Goal: Consume media (video, audio)

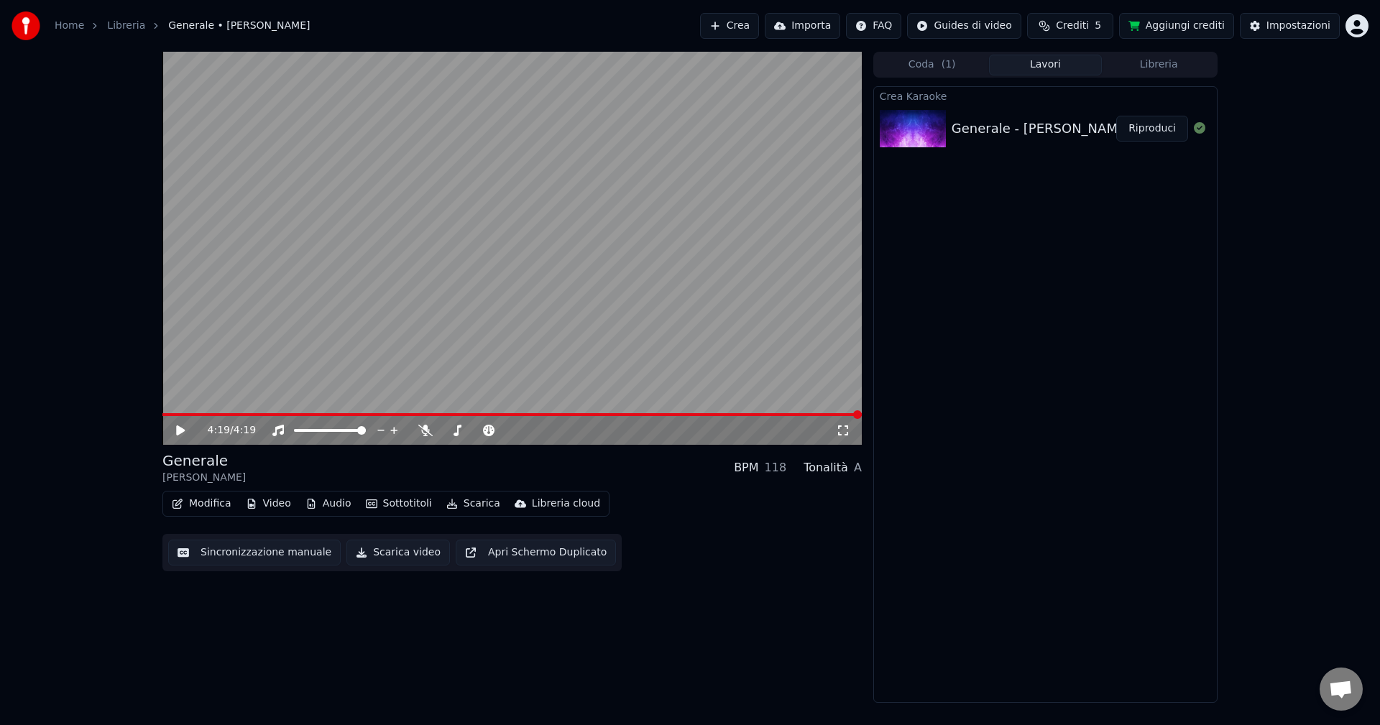
click at [177, 428] on icon at bounding box center [180, 430] width 9 height 10
click at [426, 434] on icon at bounding box center [425, 430] width 14 height 11
click at [479, 430] on span at bounding box center [477, 430] width 72 height 3
click at [489, 428] on div at bounding box center [522, 430] width 116 height 14
click at [481, 432] on span at bounding box center [482, 430] width 9 height 9
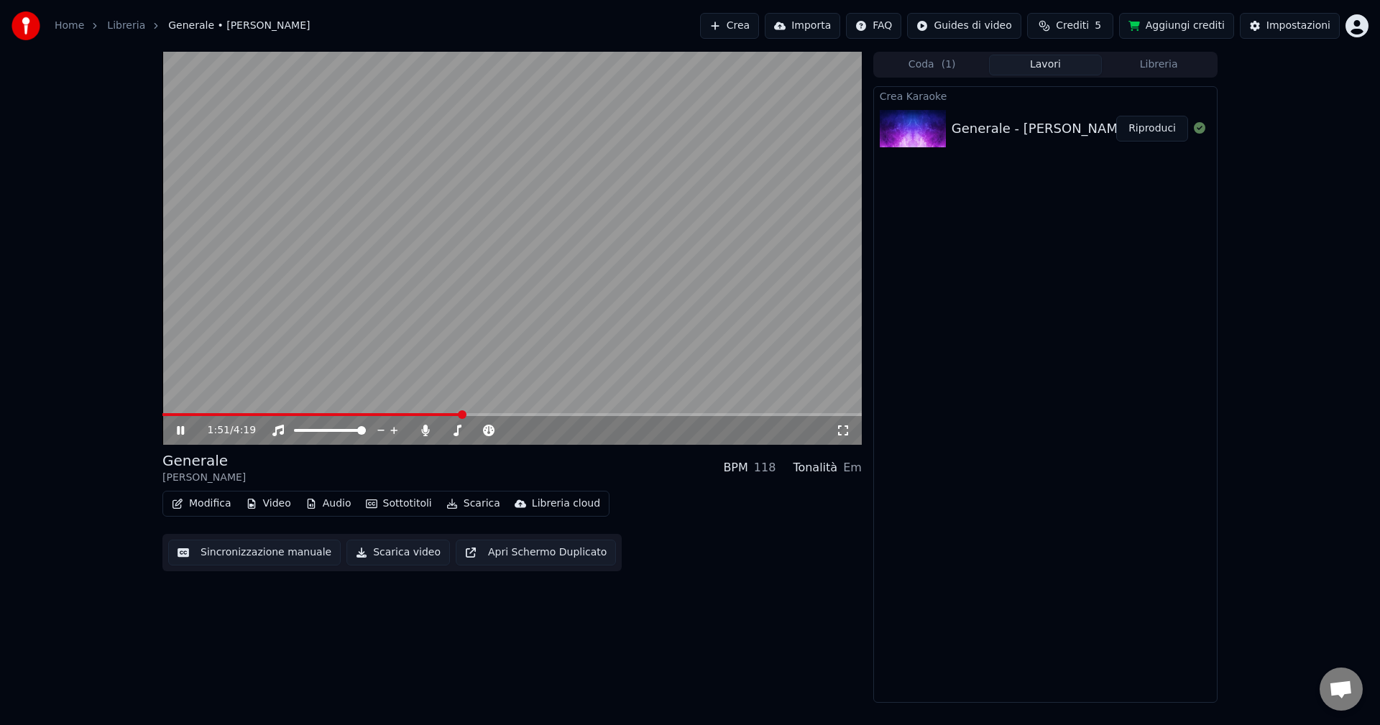
click at [182, 427] on icon at bounding box center [180, 430] width 7 height 9
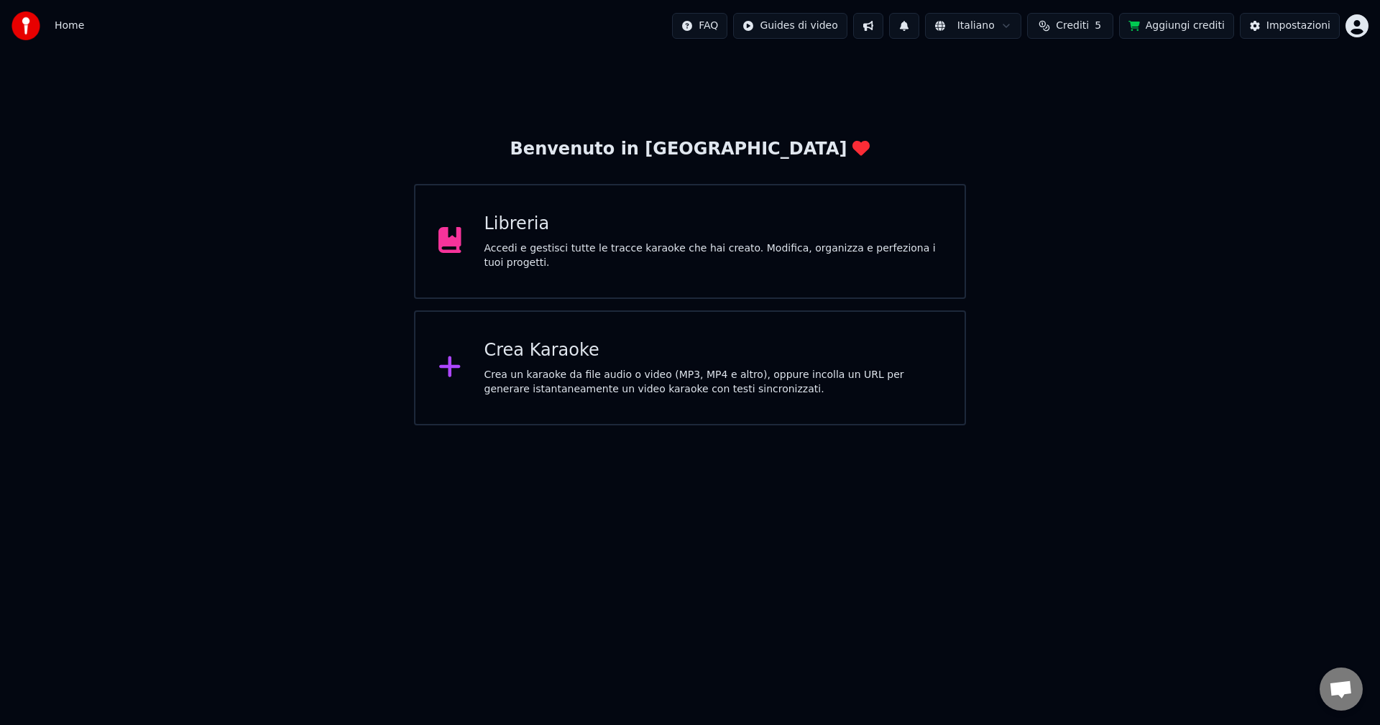
click at [1180, 24] on button "Aggiungi crediti" at bounding box center [1176, 26] width 115 height 26
click at [622, 231] on div "Libreria" at bounding box center [713, 224] width 458 height 23
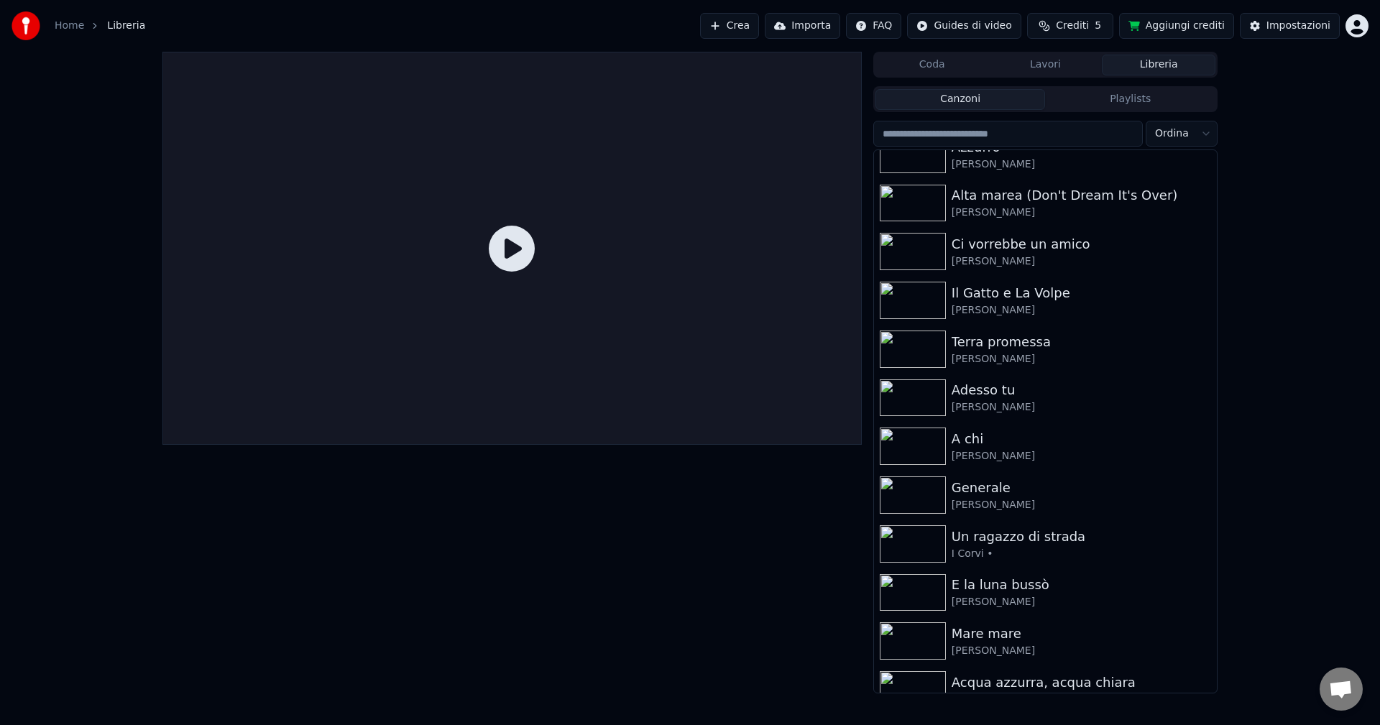
scroll to position [72, 0]
click at [916, 497] on img at bounding box center [913, 492] width 66 height 37
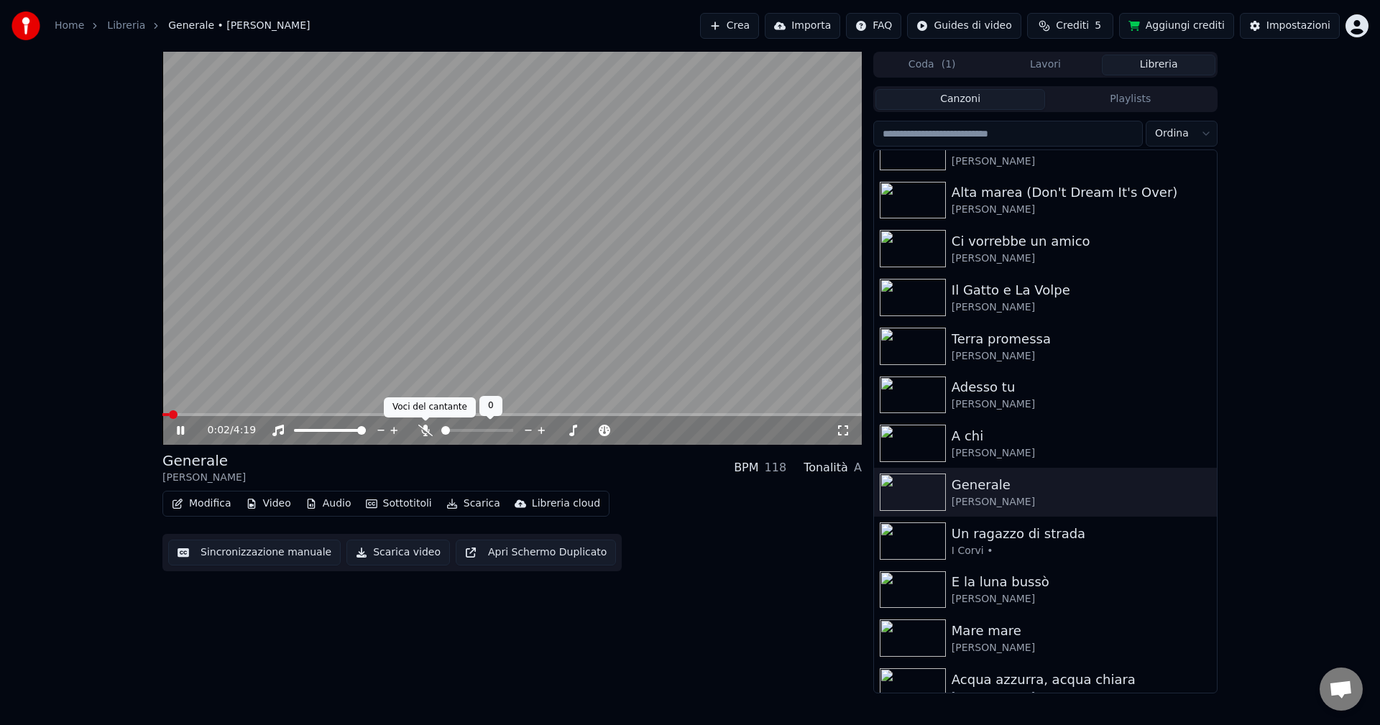
click at [428, 425] on icon at bounding box center [425, 430] width 14 height 11
click at [470, 431] on span at bounding box center [477, 430] width 72 height 3
click at [456, 431] on span at bounding box center [448, 430] width 15 height 3
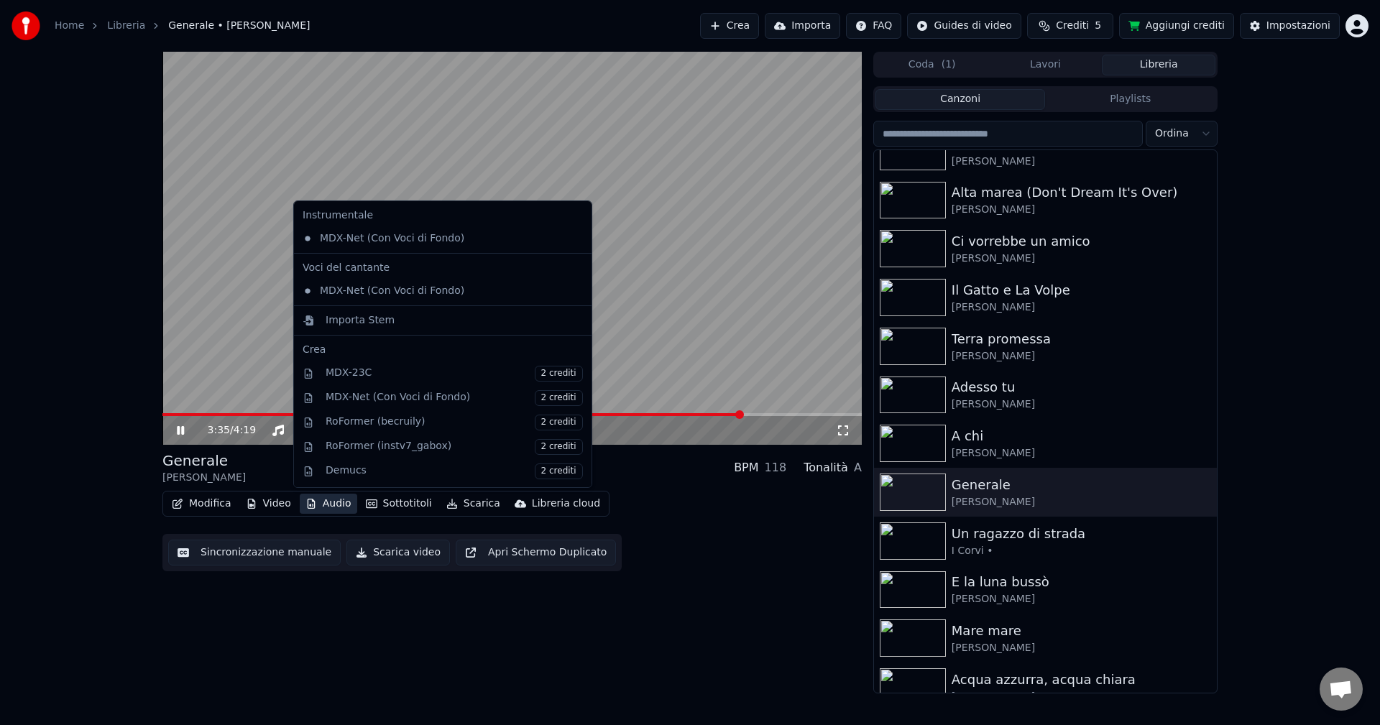
click at [325, 506] on button "Audio" at bounding box center [328, 504] width 57 height 20
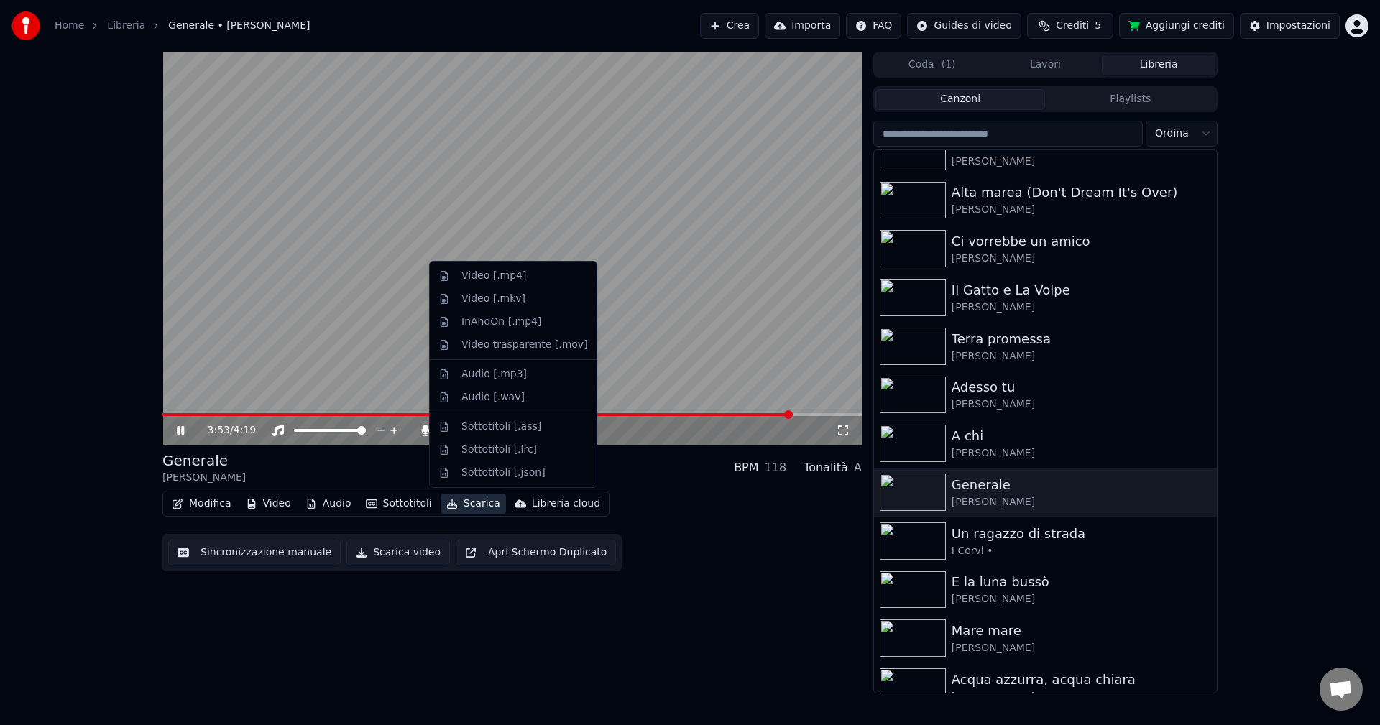
click at [746, 659] on div "3:53 / 4:19 Generale [PERSON_NAME] BPM 118 Tonalità A Modifica Video Audio Sott…" at bounding box center [511, 373] width 699 height 642
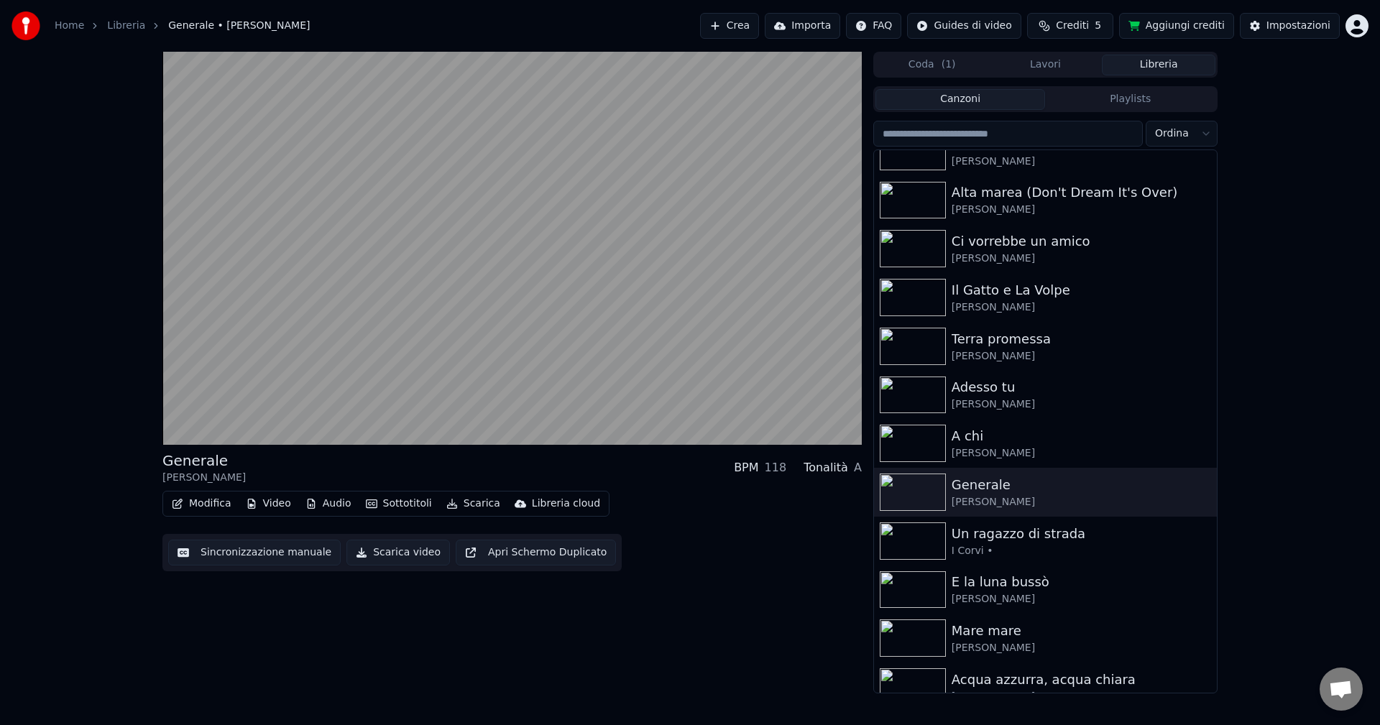
click at [1066, 22] on button "Crediti 5" at bounding box center [1070, 26] width 86 height 26
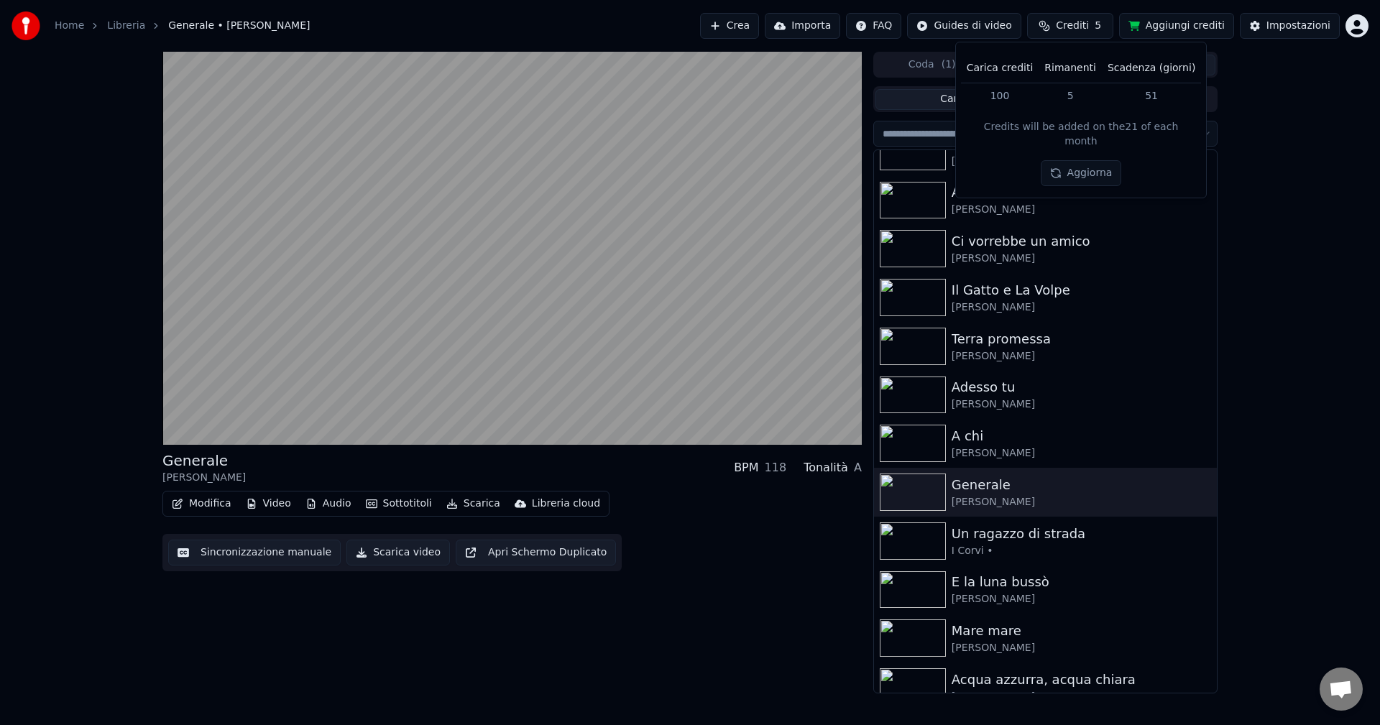
click at [739, 620] on div "Generale [PERSON_NAME] BPM 118 Tonalità A Modifica Video Audio Sottotitoli Scar…" at bounding box center [511, 373] width 699 height 642
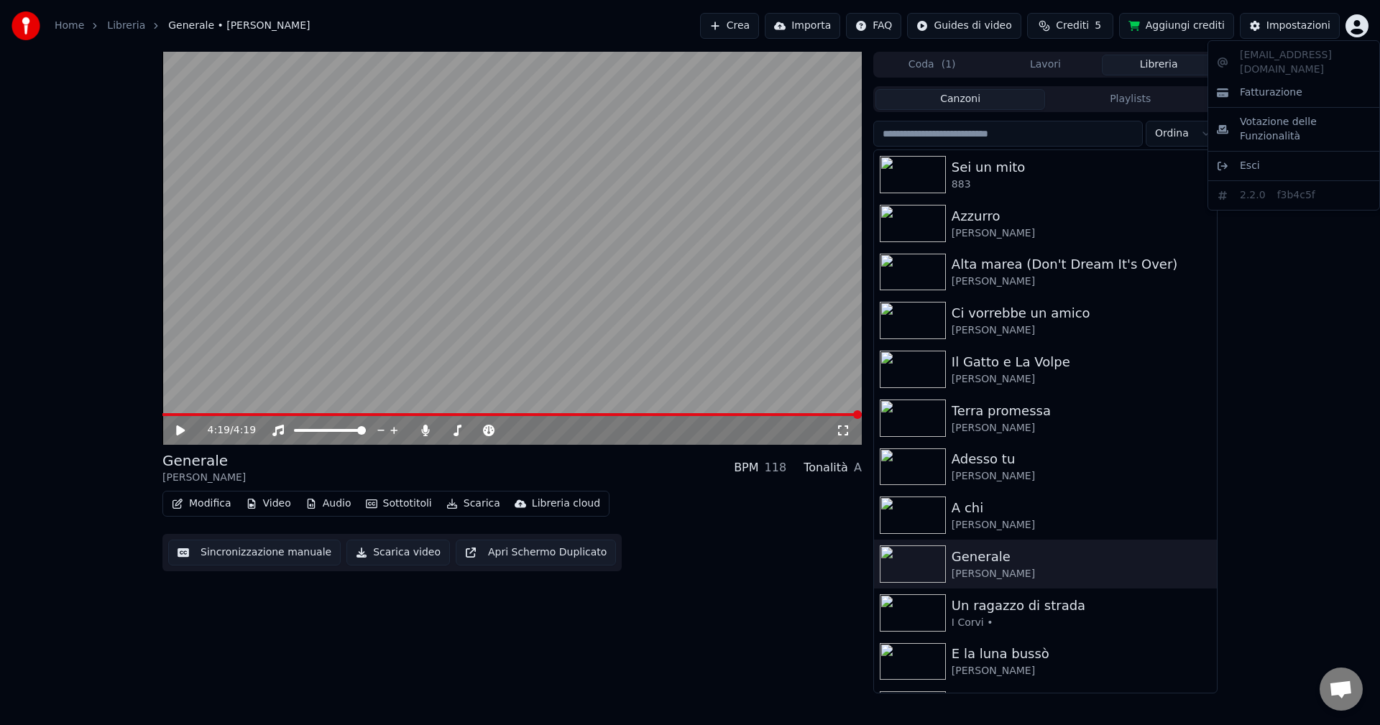
click at [1353, 20] on html "Home Libreria Generale • [PERSON_NAME] Importa FAQ Guides di video Crediti 5 Ag…" at bounding box center [690, 362] width 1380 height 725
click at [1322, 261] on html "Home Libreria Generale • [PERSON_NAME] Importa FAQ Guides di video Crediti 5 Ag…" at bounding box center [690, 362] width 1380 height 725
click at [60, 27] on link "Home" at bounding box center [69, 26] width 29 height 14
